Goal: Transaction & Acquisition: Obtain resource

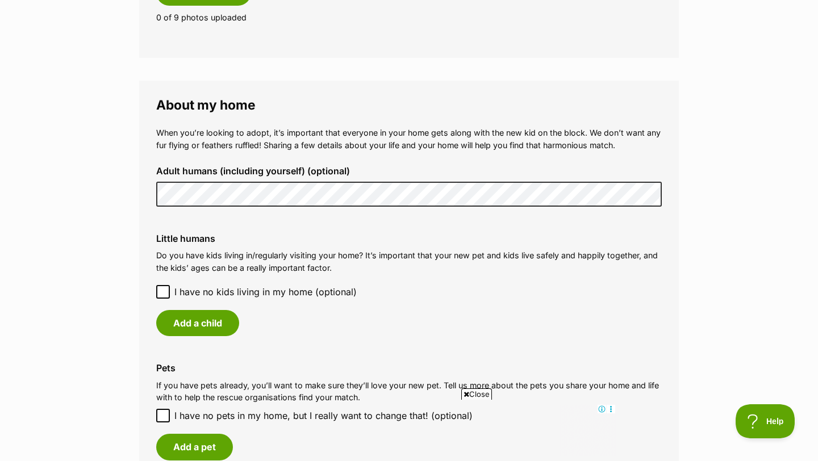
click at [160, 293] on icon at bounding box center [163, 292] width 7 height 5
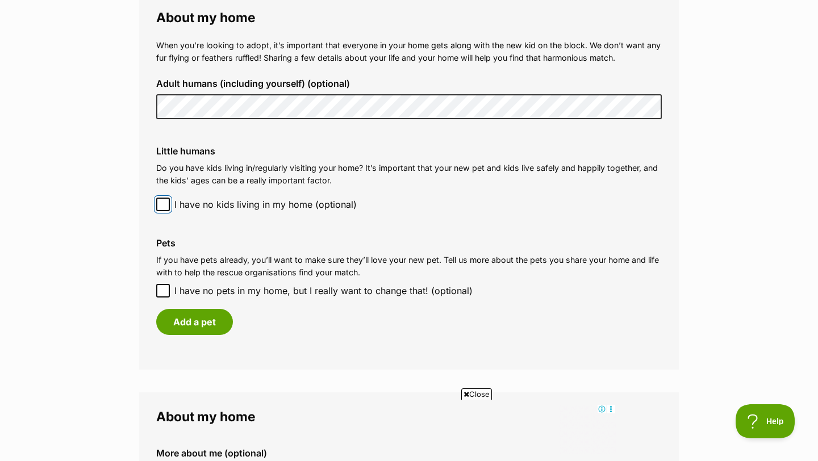
scroll to position [845, 0]
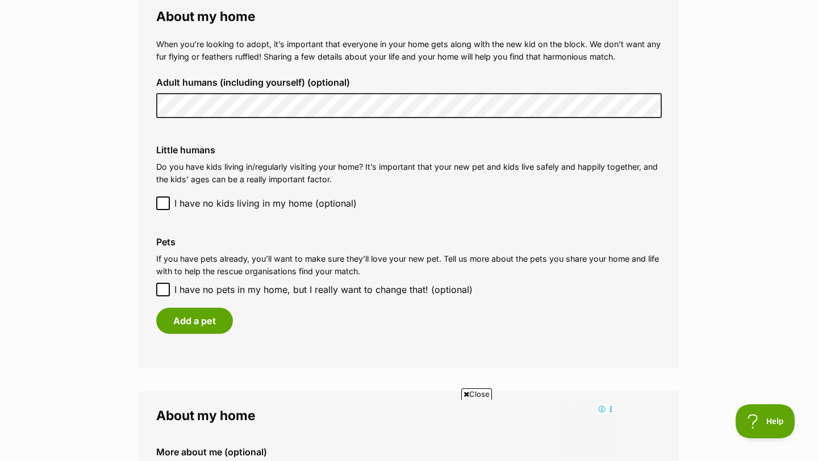
click at [162, 291] on icon at bounding box center [163, 289] width 7 height 5
click at [162, 291] on input "I have no pets in my home, but I really want to change that! (optional)" at bounding box center [163, 290] width 14 height 14
checkbox input "true"
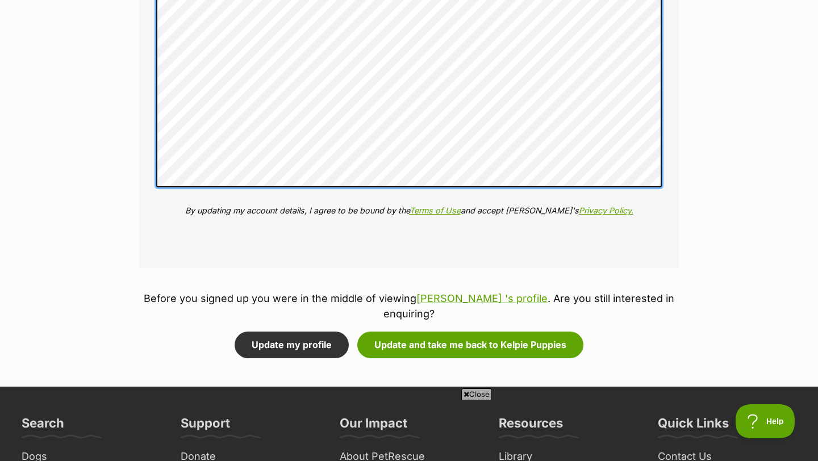
scroll to position [1375, 0]
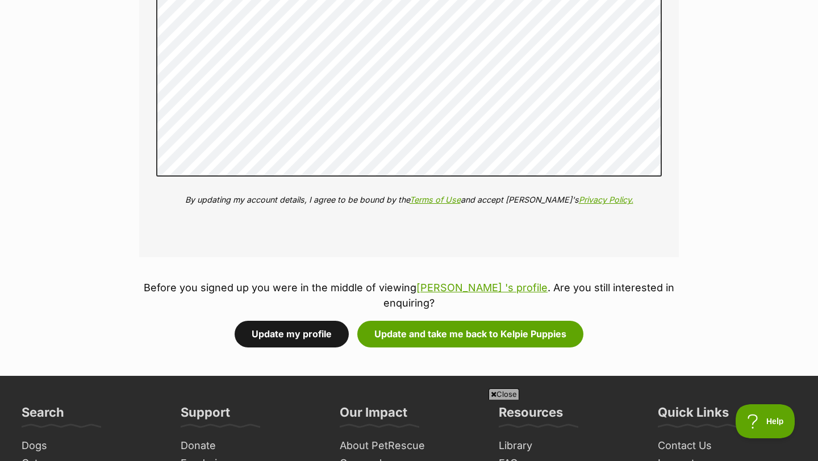
click at [332, 338] on button "Update my profile" at bounding box center [292, 334] width 114 height 26
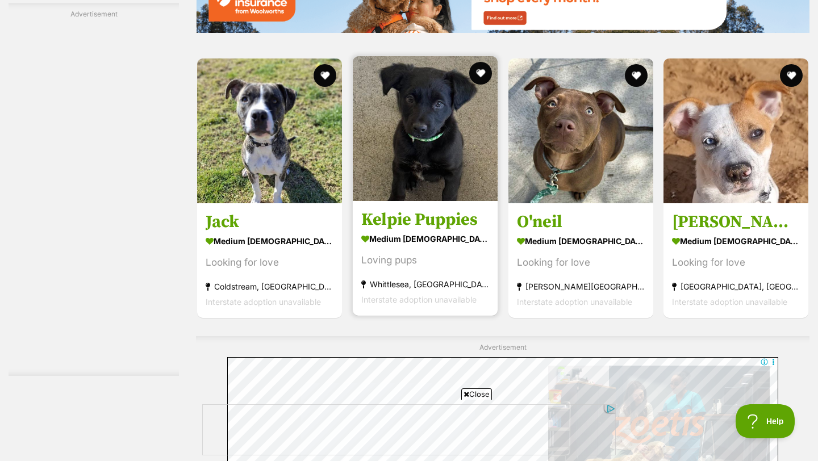
click at [419, 215] on h3 "Kelpie Puppies" at bounding box center [425, 220] width 128 height 22
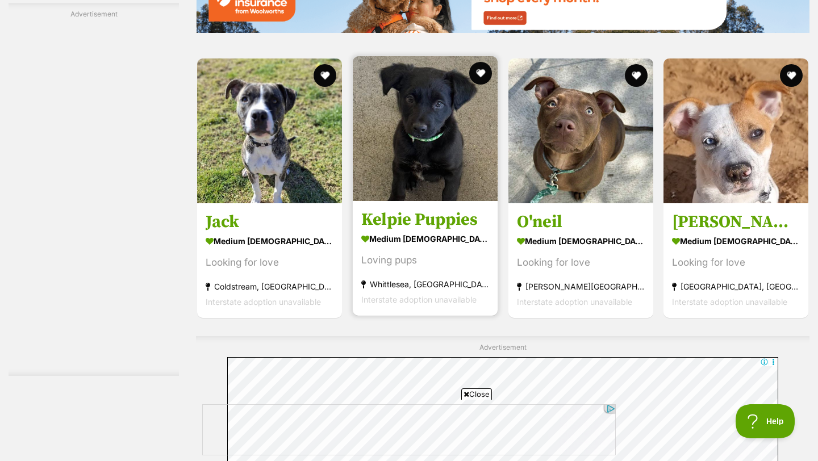
click at [425, 220] on h3 "Kelpie Puppies" at bounding box center [425, 220] width 128 height 22
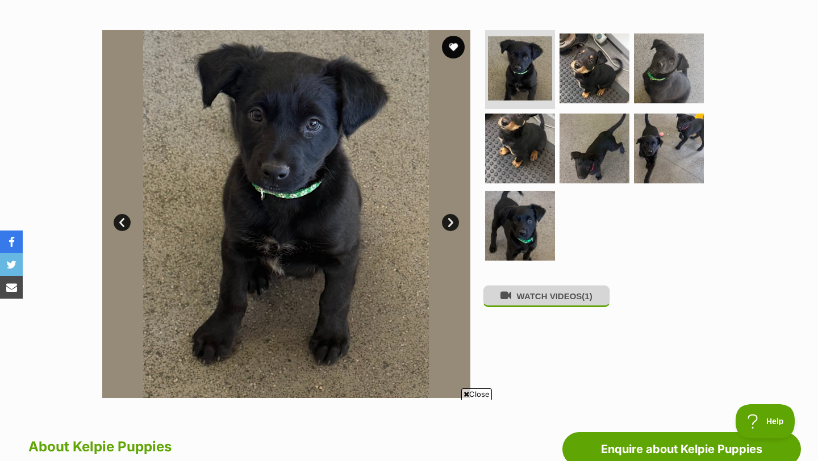
click at [535, 298] on button "WATCH VIDEOS (1)" at bounding box center [546, 296] width 127 height 22
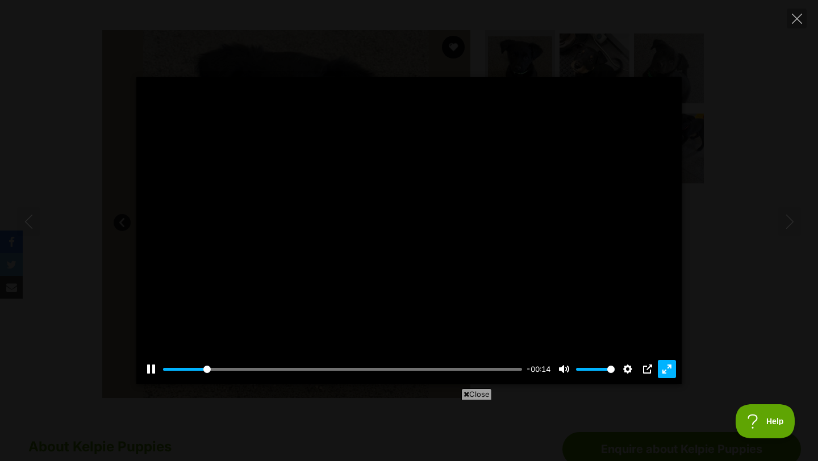
click at [668, 375] on button "Exit fullscreen Enter fullscreen" at bounding box center [667, 369] width 18 height 18
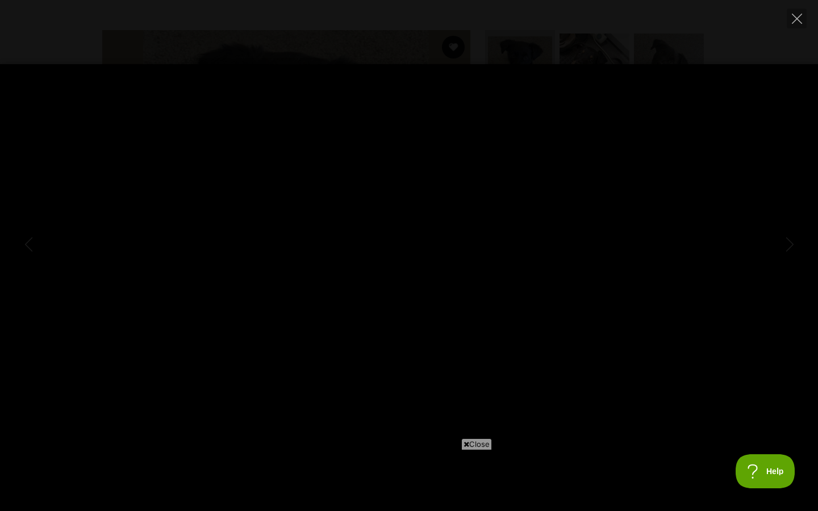
type input "100"
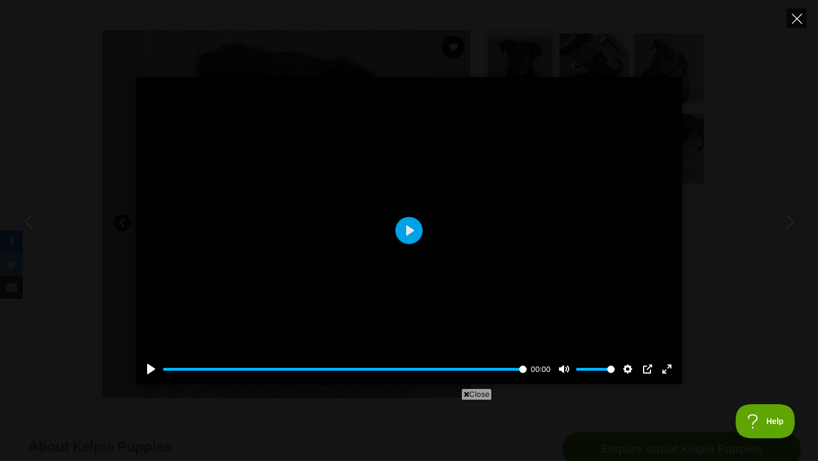
click at [790, 22] on button "Close" at bounding box center [796, 19] width 20 height 20
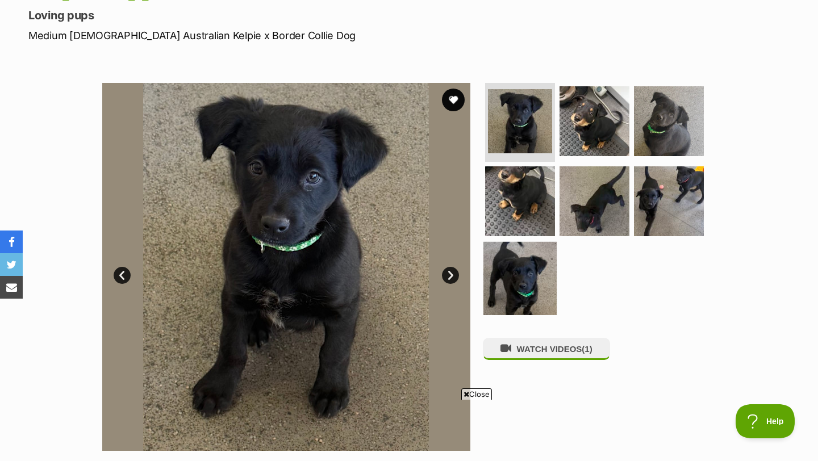
scroll to position [152, 0]
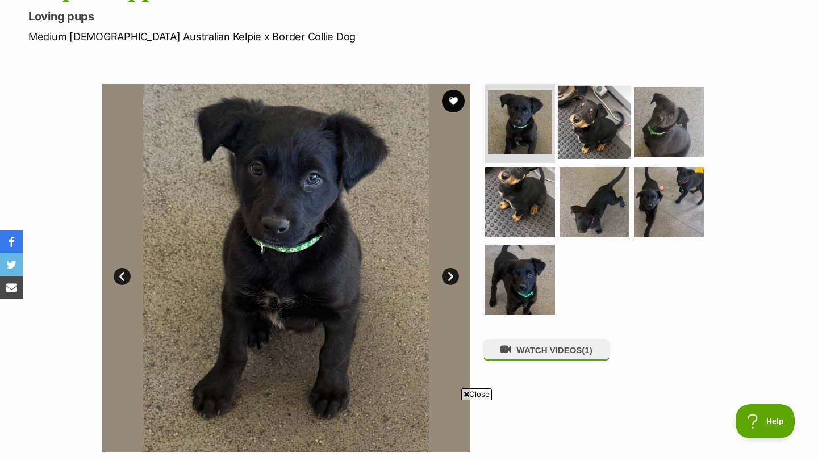
click at [581, 132] on img at bounding box center [594, 121] width 73 height 73
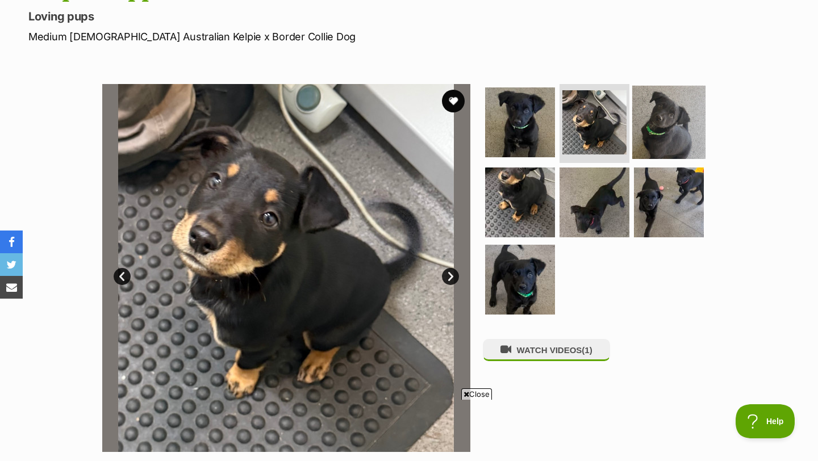
click at [654, 120] on img at bounding box center [668, 121] width 73 height 73
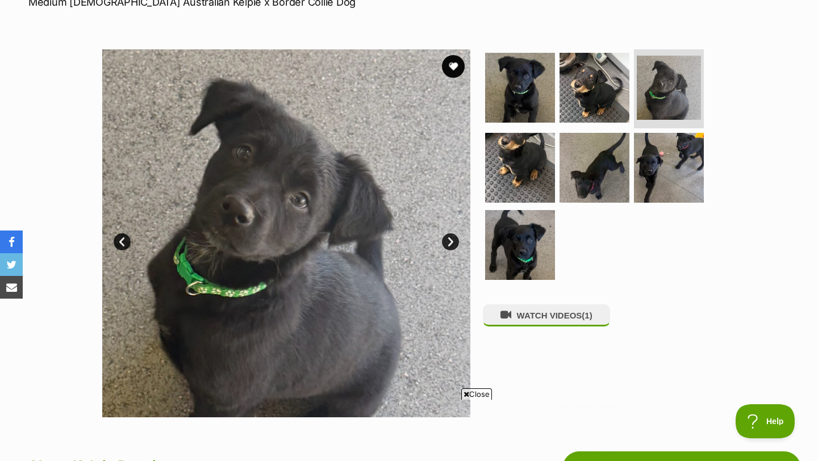
scroll to position [0, 0]
click at [528, 144] on img at bounding box center [519, 167] width 73 height 73
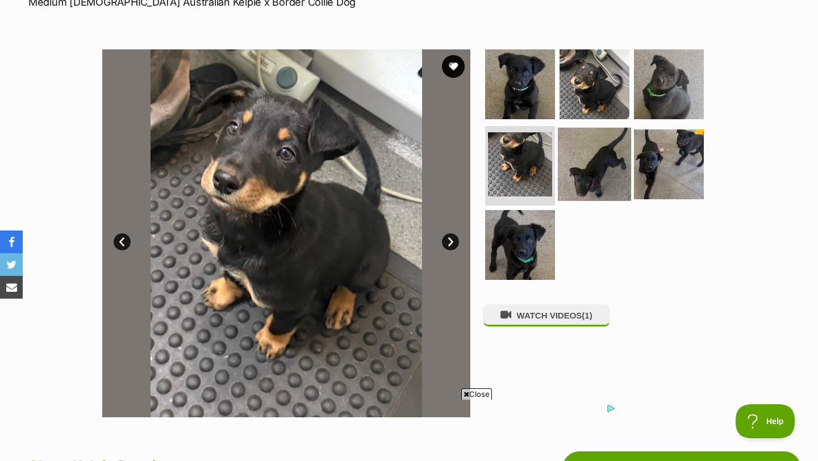
click at [582, 164] on img at bounding box center [594, 164] width 73 height 73
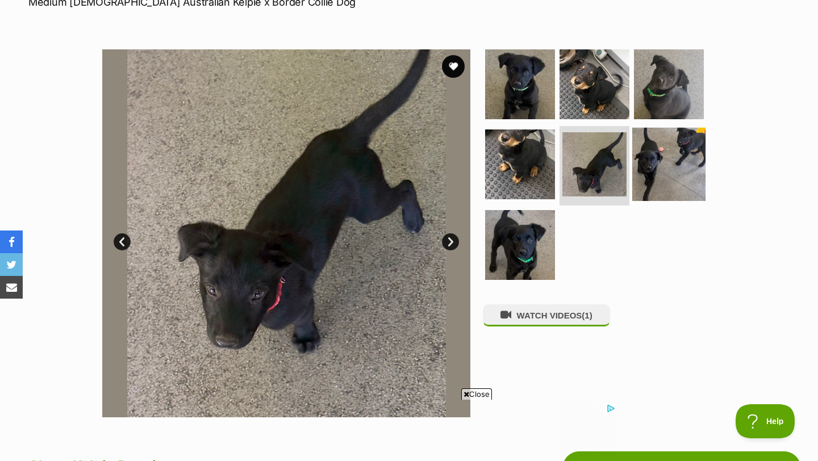
click at [672, 161] on img at bounding box center [668, 164] width 73 height 73
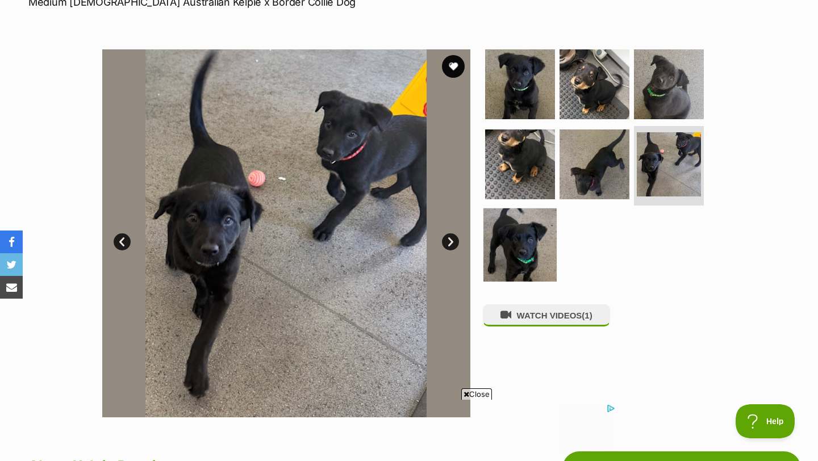
click at [526, 235] on img at bounding box center [519, 244] width 73 height 73
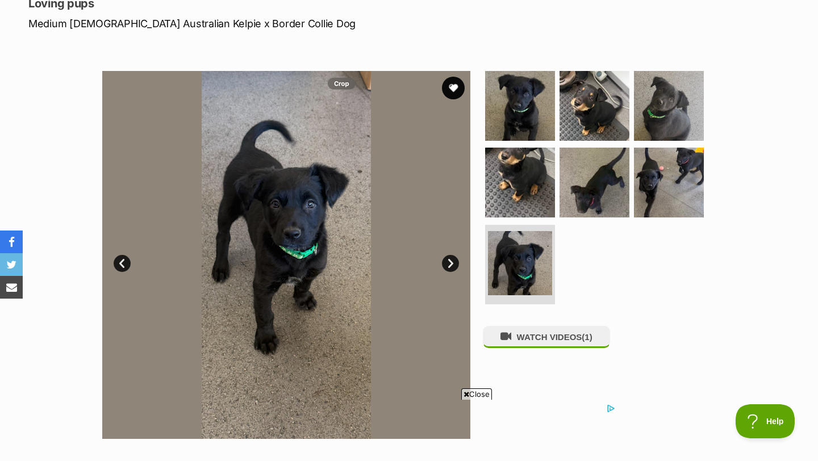
scroll to position [164, 0]
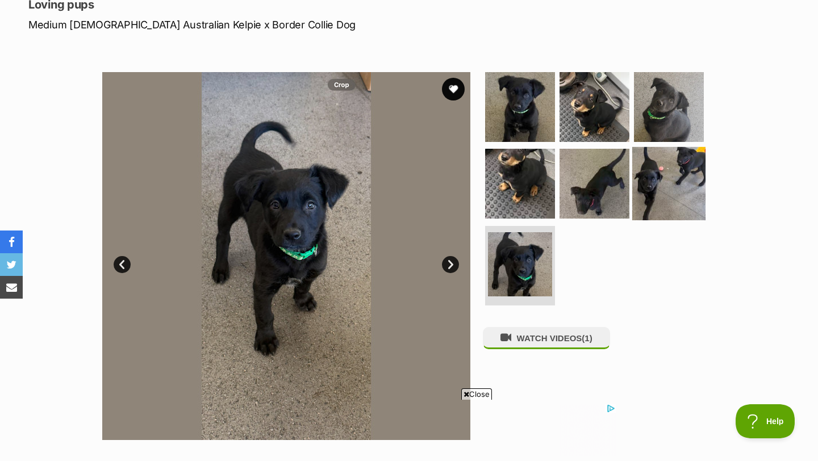
click at [645, 165] on img at bounding box center [668, 183] width 73 height 73
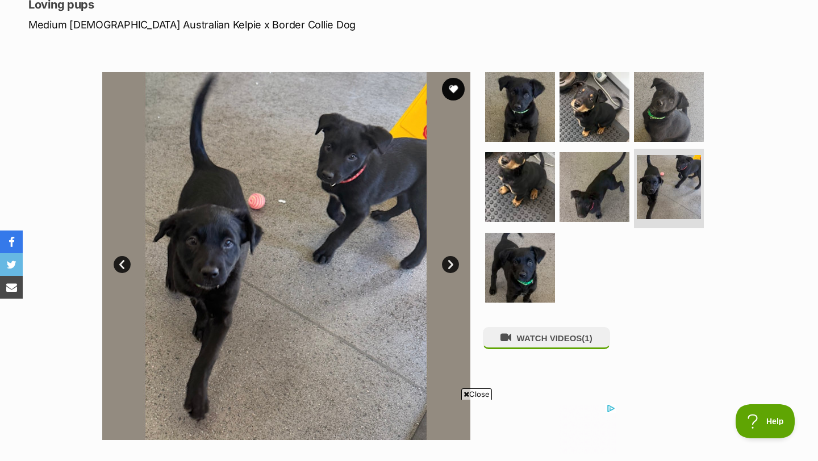
click at [451, 262] on link "Next" at bounding box center [450, 264] width 17 height 17
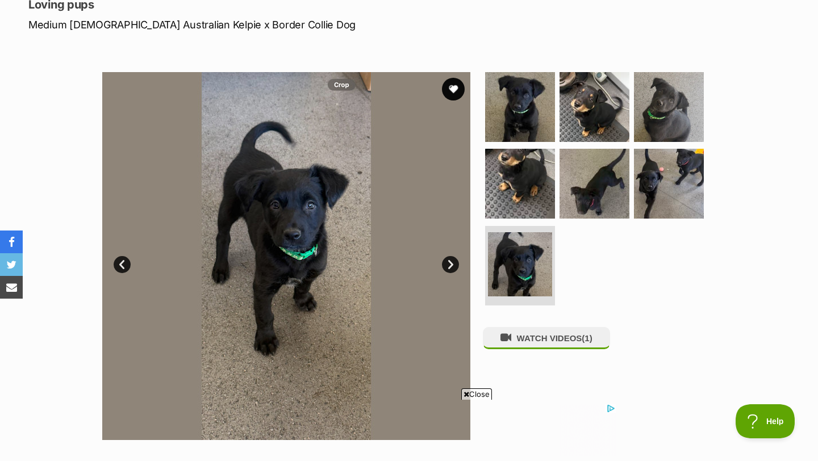
click at [451, 262] on link "Next" at bounding box center [450, 264] width 17 height 17
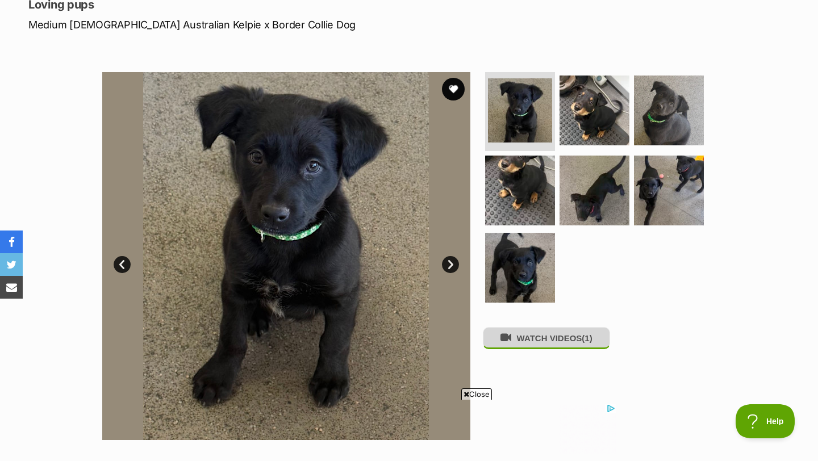
click at [549, 339] on button "WATCH VIDEOS (1)" at bounding box center [546, 338] width 127 height 22
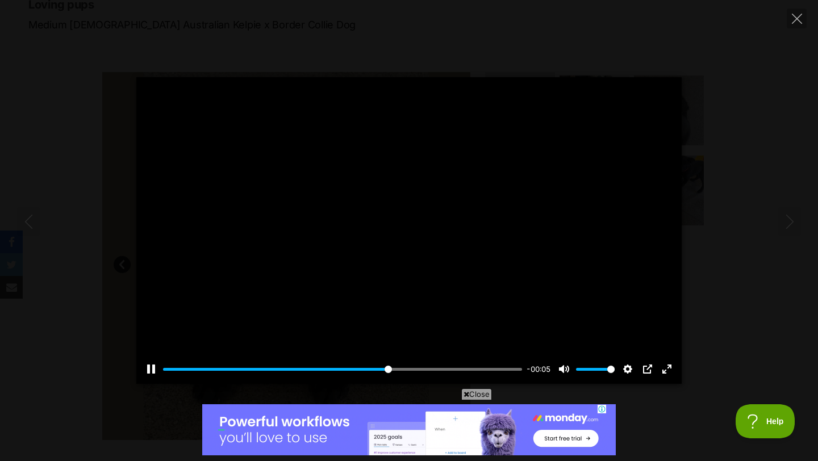
scroll to position [0, 0]
type input "100"
click at [796, 23] on icon "Close" at bounding box center [797, 19] width 10 height 10
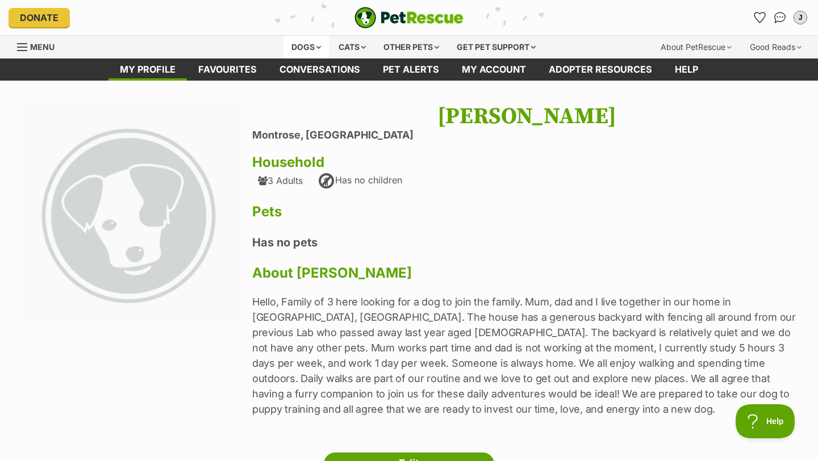
click at [303, 46] on div "Dogs" at bounding box center [305, 47] width 45 height 23
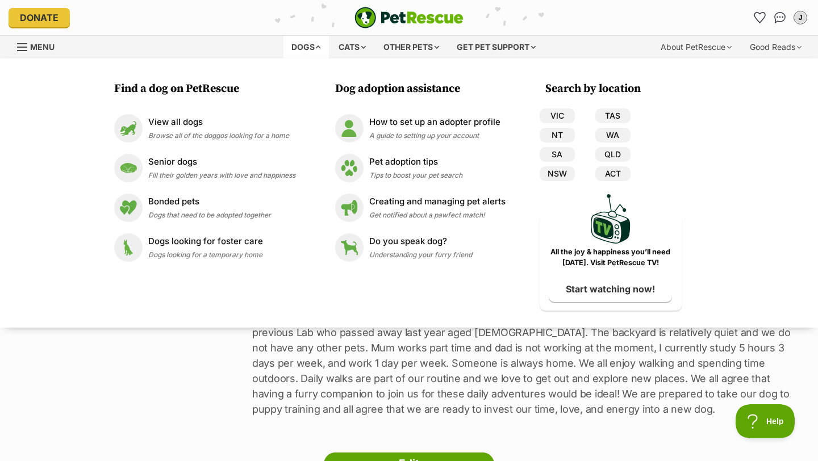
click at [303, 46] on div "Dogs" at bounding box center [305, 47] width 45 height 23
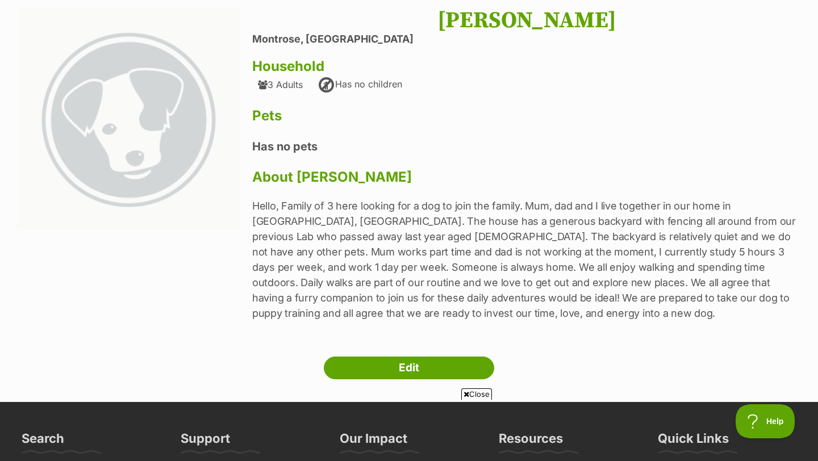
scroll to position [112, 0]
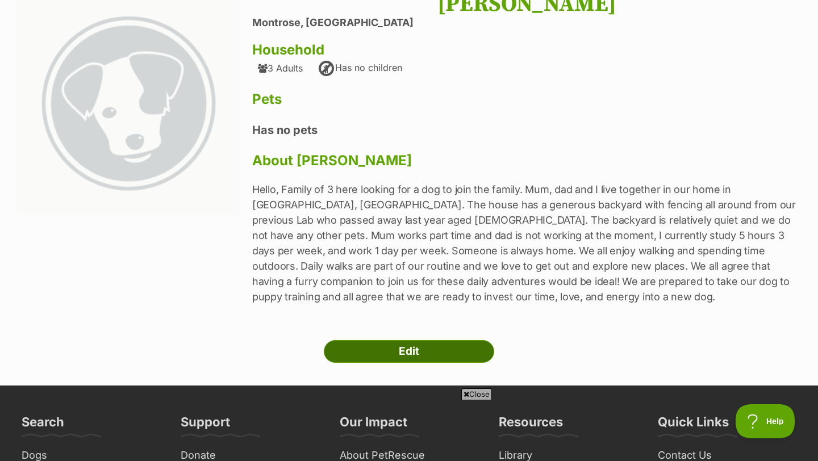
click at [437, 360] on link "Edit" at bounding box center [409, 351] width 170 height 23
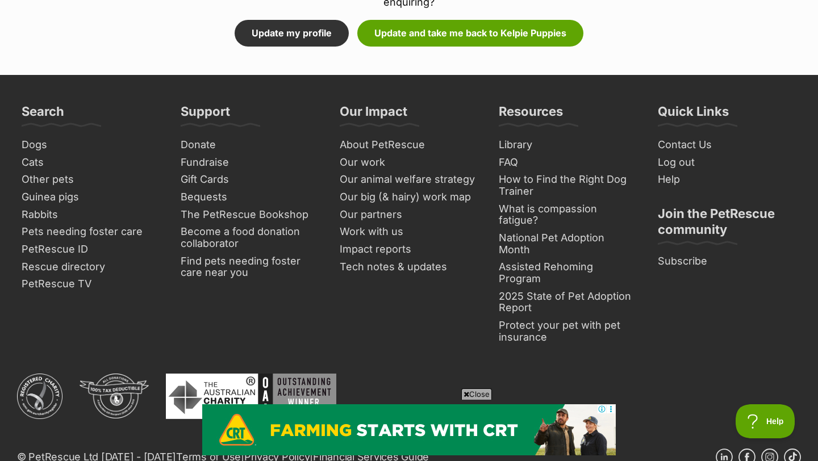
scroll to position [1606, 0]
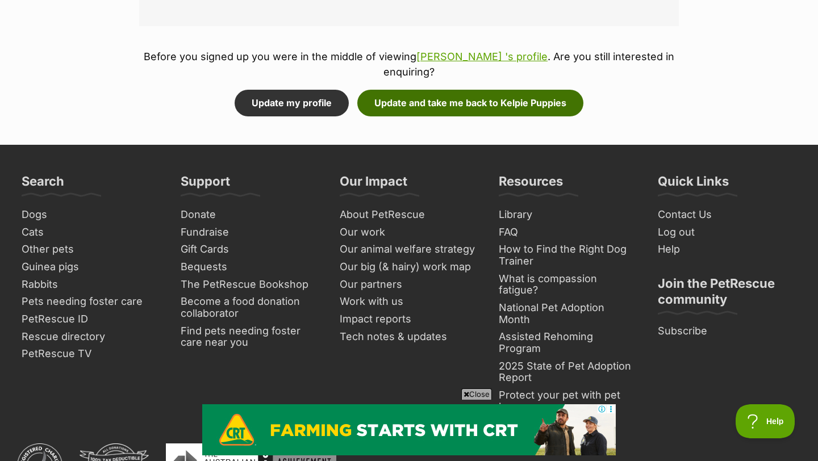
click at [417, 96] on button "Update and take me back to Kelpie Puppies" at bounding box center [470, 103] width 226 height 26
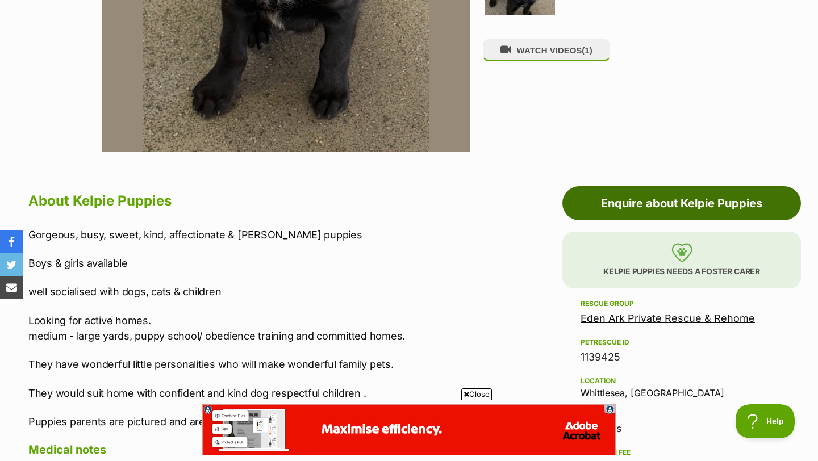
click at [591, 207] on link "Enquire about Kelpie Puppies" at bounding box center [681, 203] width 238 height 34
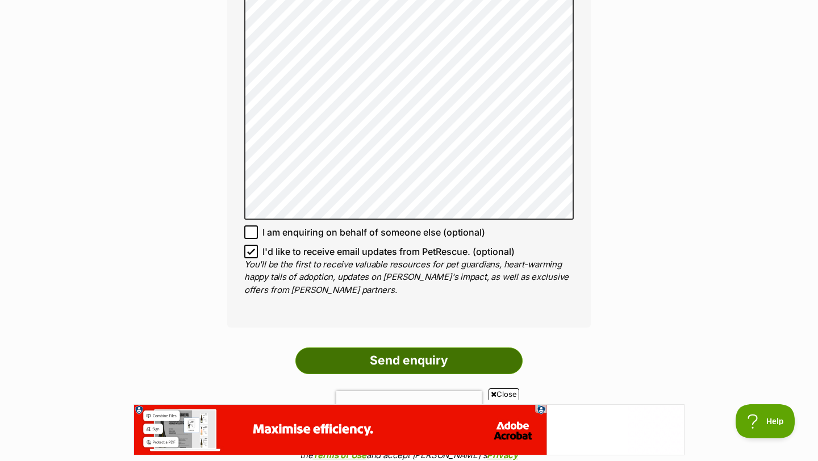
click at [433, 358] on input "Send enquiry" at bounding box center [408, 361] width 227 height 26
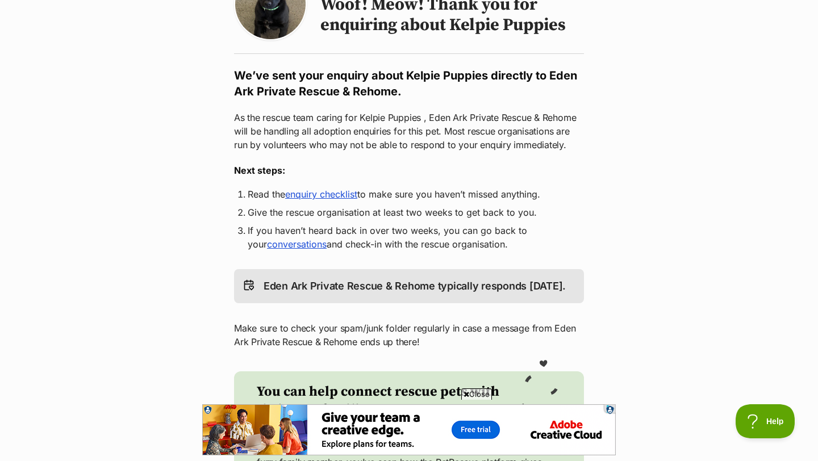
scroll to position [140, 0]
click at [341, 192] on link "enquiry checklist" at bounding box center [321, 193] width 72 height 11
